Goal: Use online tool/utility: Utilize a website feature to perform a specific function

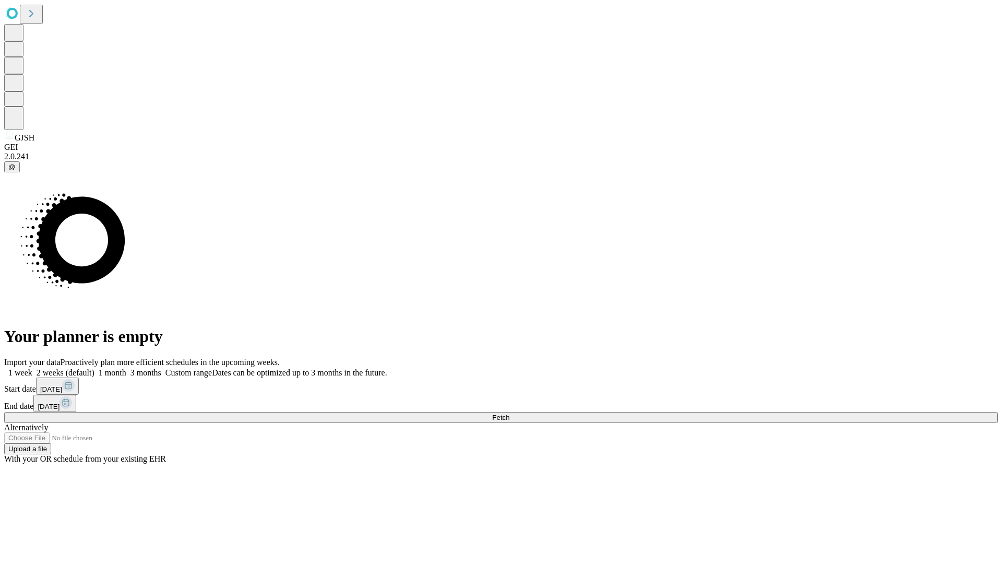
click at [510, 413] on span "Fetch" at bounding box center [500, 417] width 17 height 8
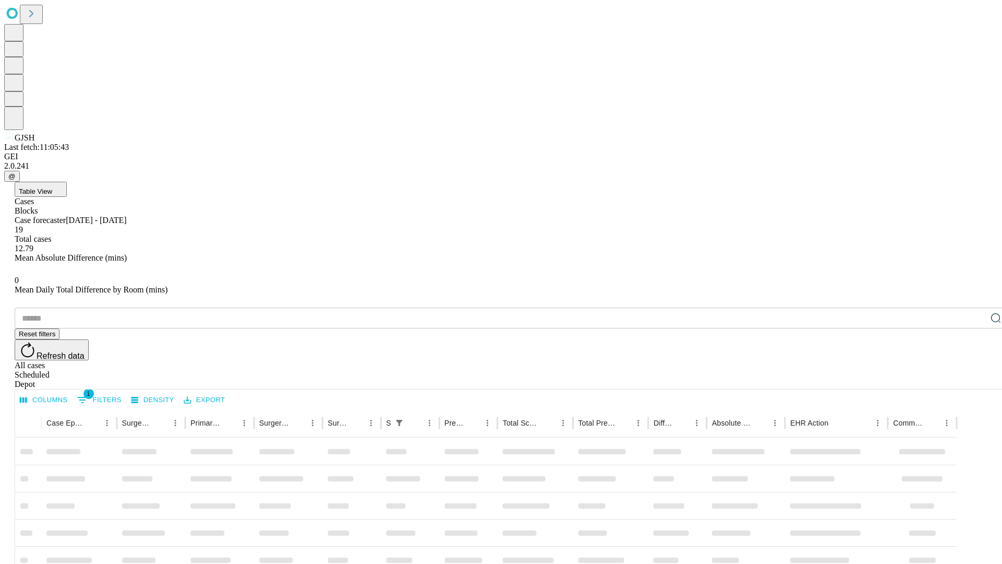
click at [52, 187] on span "Table View" at bounding box center [35, 191] width 33 height 8
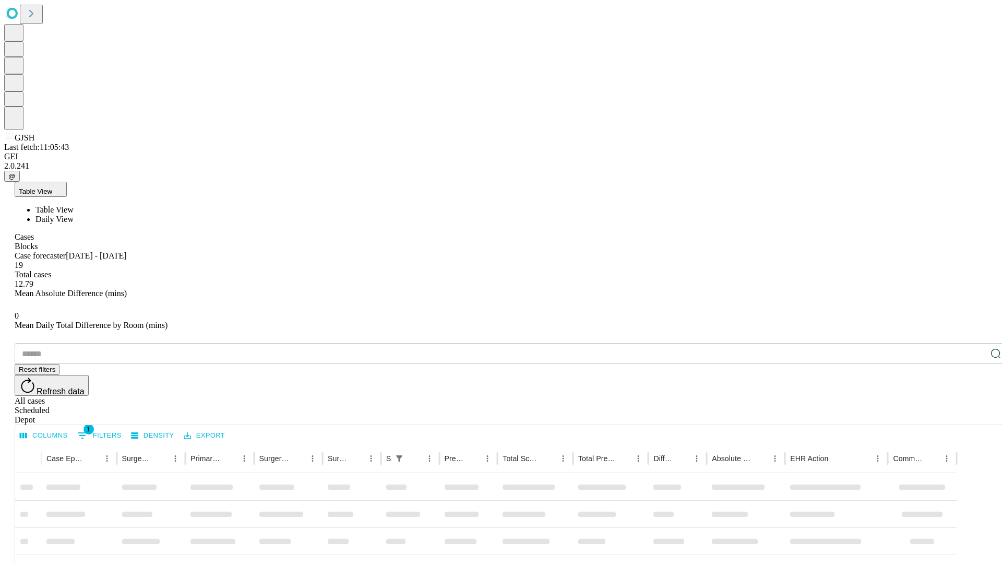
click at [74, 215] on span "Daily View" at bounding box center [55, 219] width 38 height 9
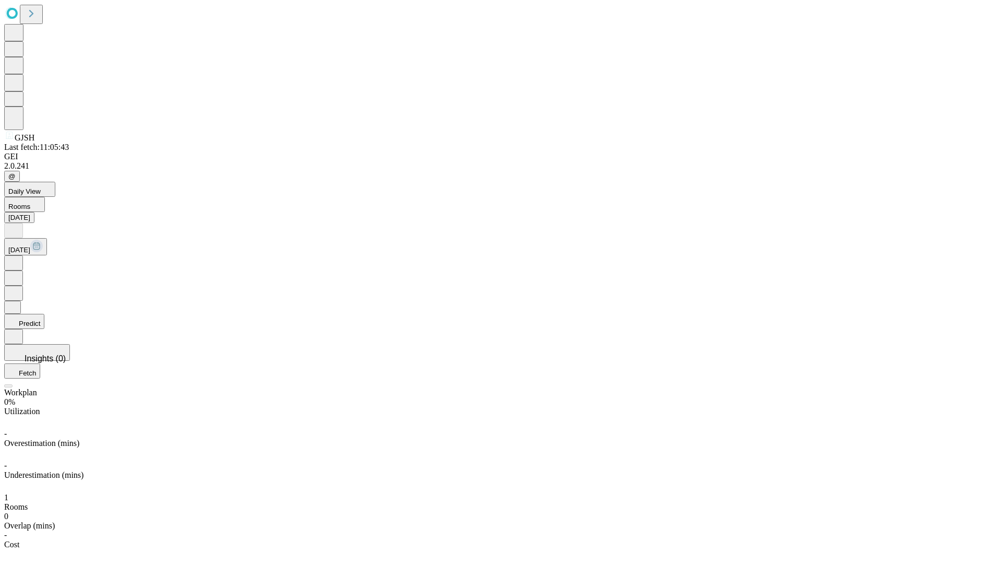
click at [44, 314] on button "Predict" at bounding box center [24, 321] width 40 height 15
